Goal: Transaction & Acquisition: Purchase product/service

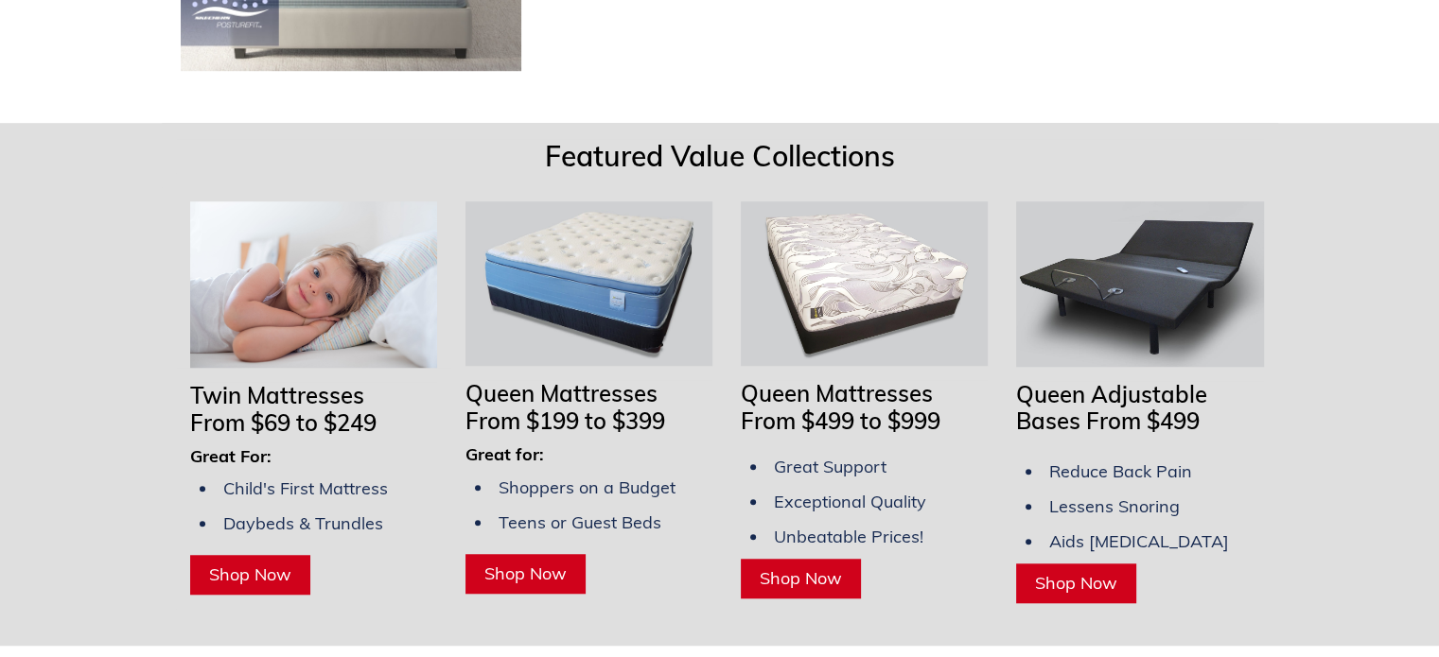
scroll to position [1513, 0]
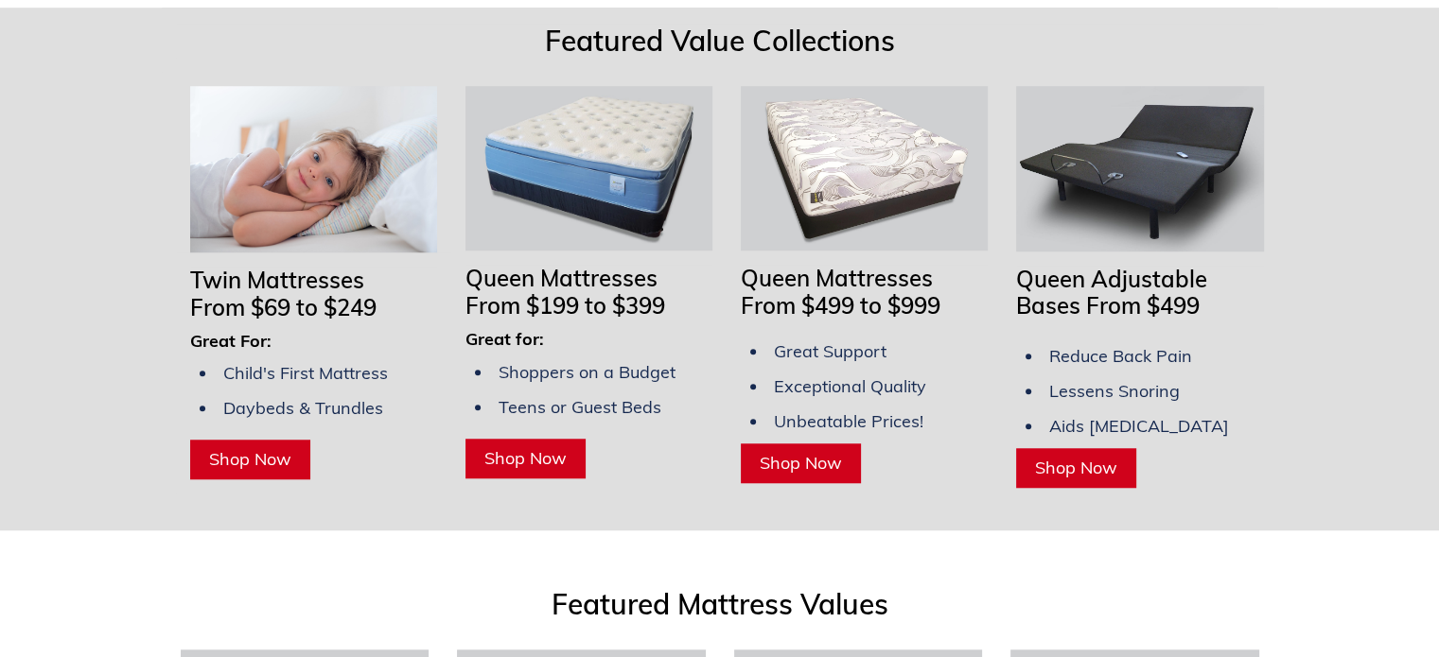
click at [1082, 479] on span "Shop Now" at bounding box center [1076, 468] width 82 height 22
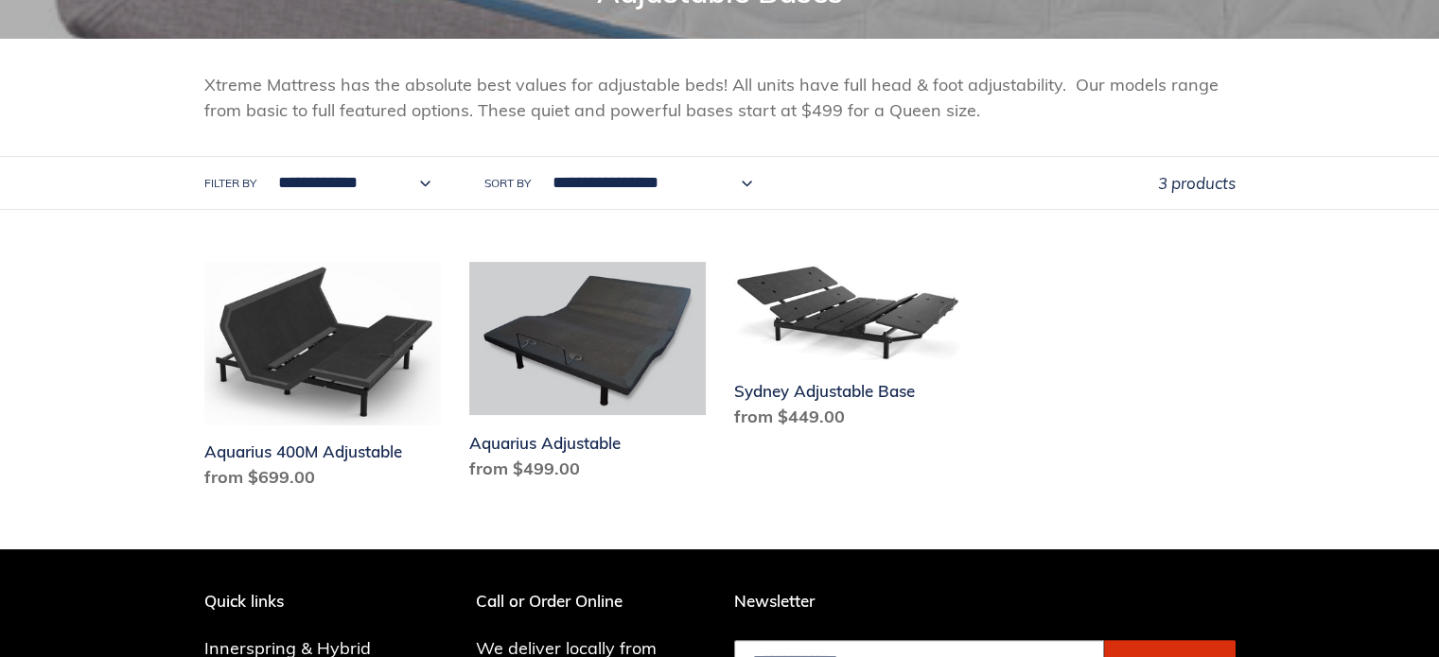
scroll to position [284, 0]
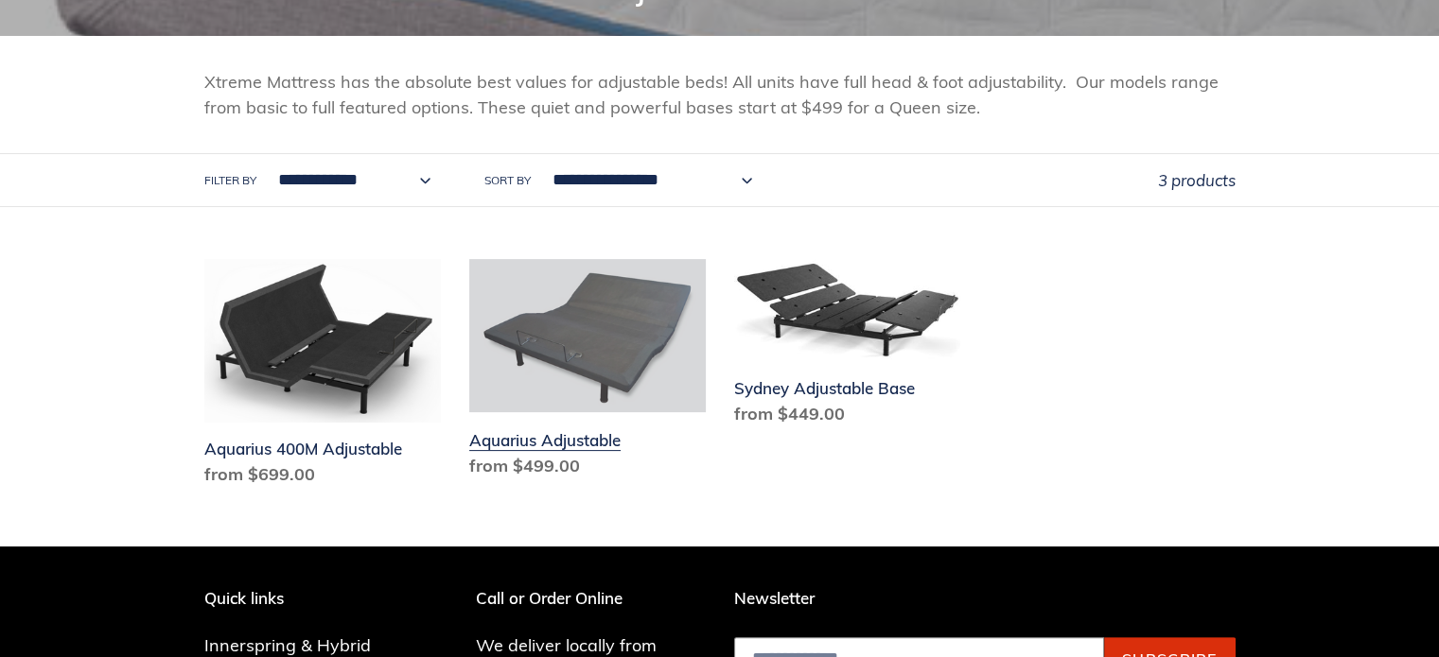
click at [568, 412] on link "Aquarius Adjustable" at bounding box center [587, 372] width 236 height 226
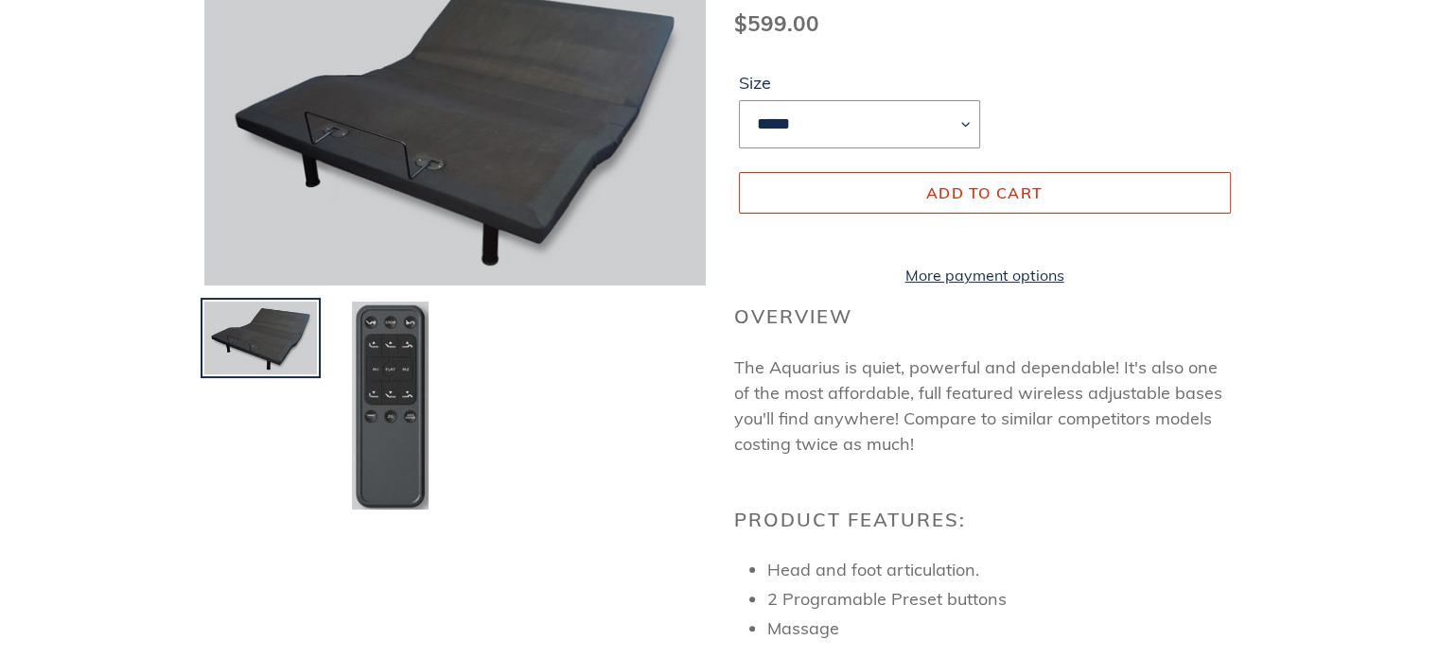
scroll to position [284, 0]
